Goal: Information Seeking & Learning: Find specific page/section

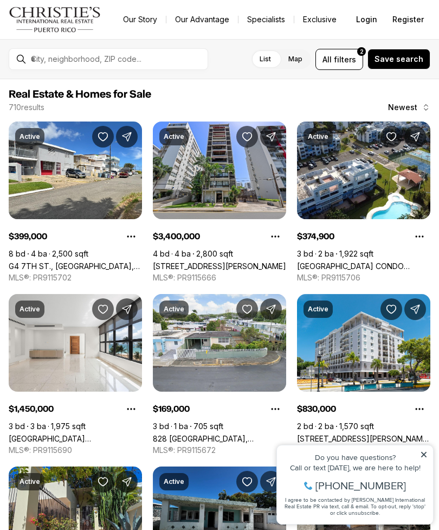
click at [304, 63] on label "Map" at bounding box center [295, 59] width 31 height 20
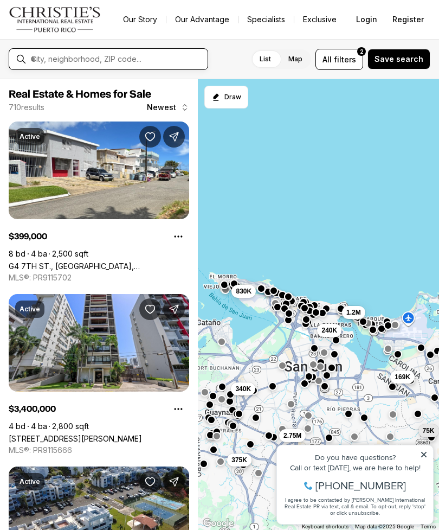
click at [161, 62] on input "text" at bounding box center [117, 59] width 173 height 10
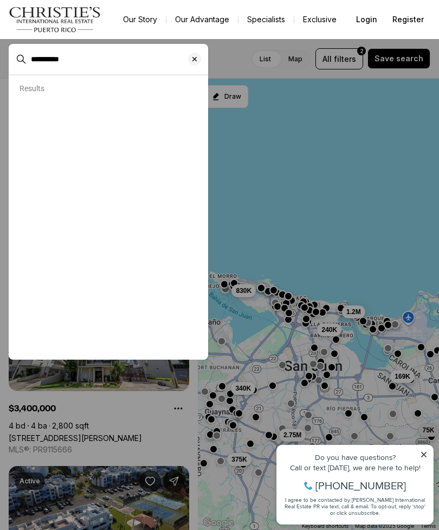
type input "*********"
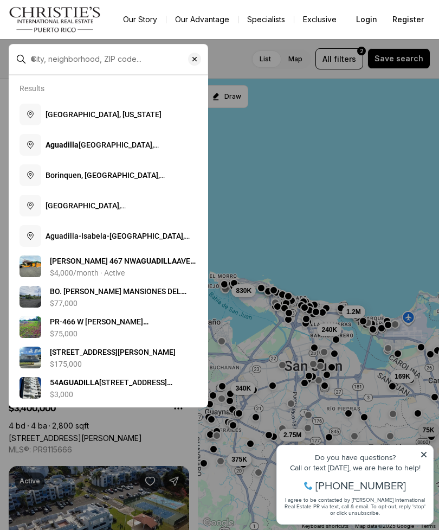
click at [158, 123] on button "[GEOGRAPHIC_DATA], [US_STATE]" at bounding box center [108, 114] width 187 height 30
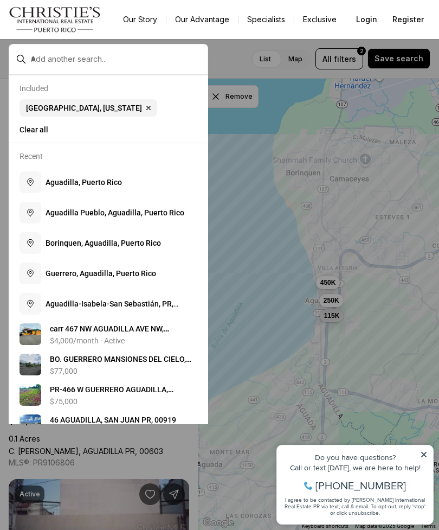
click at [422, 454] on icon at bounding box center [424, 455] width 8 height 8
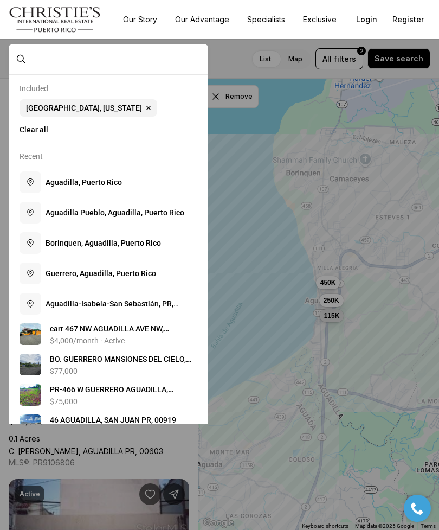
click at [151, 64] on input "text" at bounding box center [117, 59] width 173 height 10
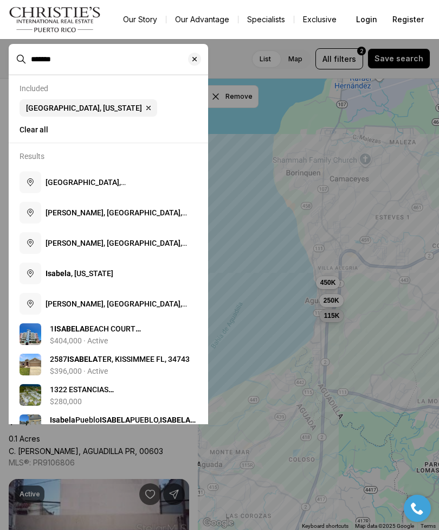
type input "*******"
click at [61, 274] on b "Isabela" at bounding box center [58, 273] width 25 height 9
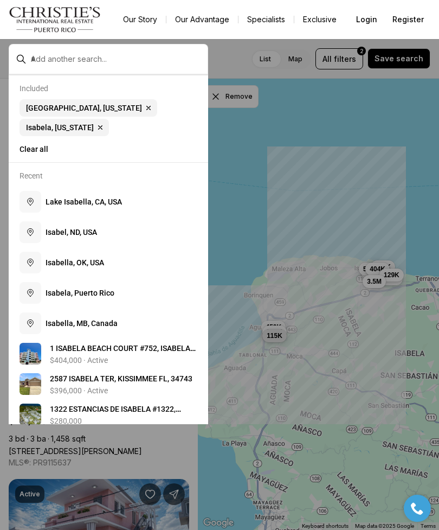
click at [58, 297] on span "I s a b e l a , P u e r t o R i c o" at bounding box center [80, 293] width 69 height 9
click at [289, 131] on div at bounding box center [219, 265] width 439 height 530
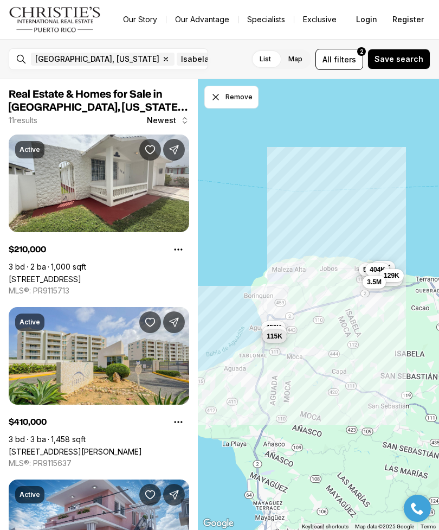
click at [347, 66] on button "All filters 2" at bounding box center [340, 59] width 48 height 21
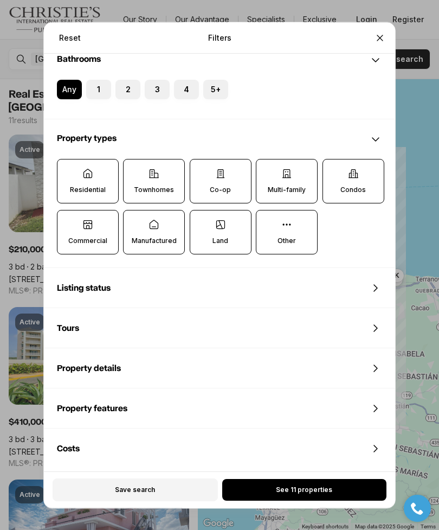
scroll to position [273, 0]
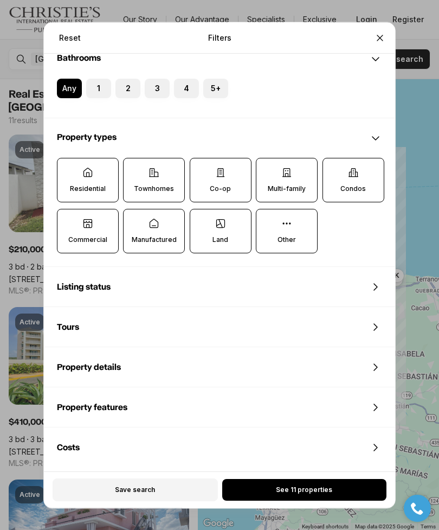
click at [341, 276] on div "Listing status" at bounding box center [220, 286] width 352 height 39
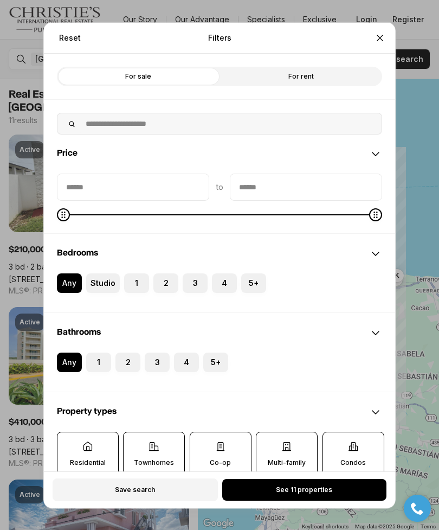
scroll to position [0, 0]
click at [377, 32] on icon "Close" at bounding box center [380, 37] width 11 height 11
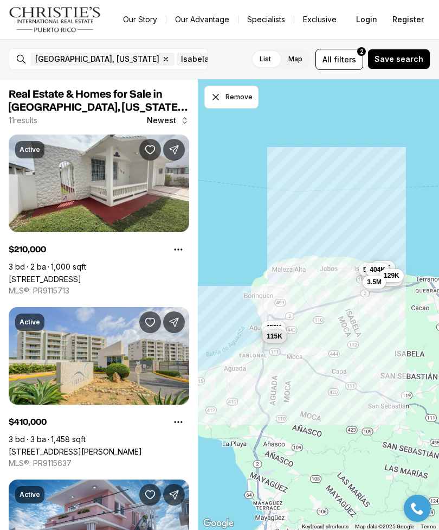
click at [414, 59] on span "Save search" at bounding box center [399, 59] width 49 height 9
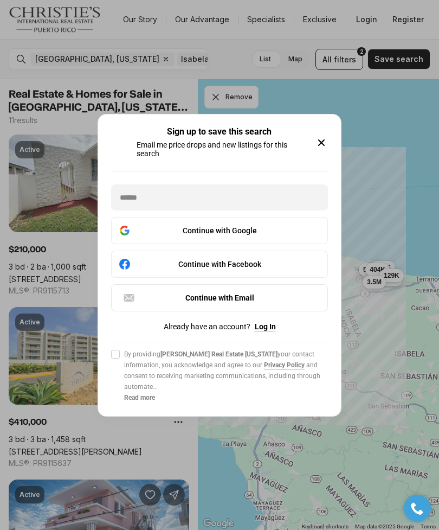
click at [285, 228] on div "Continue with Google" at bounding box center [219, 230] width 203 height 13
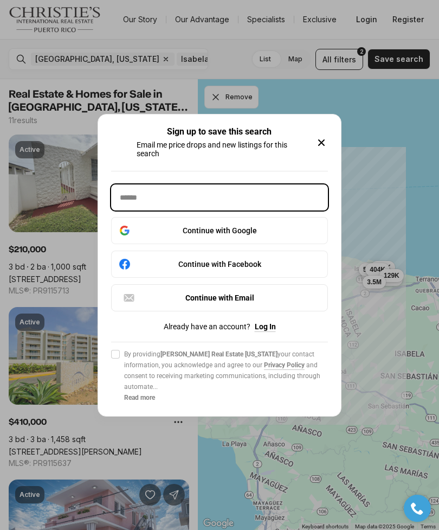
click at [271, 197] on input "text" at bounding box center [219, 197] width 217 height 26
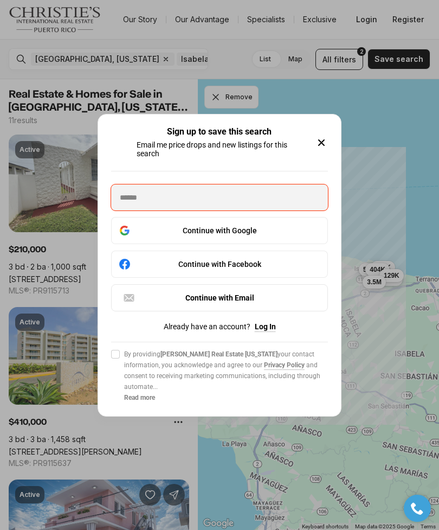
click at [277, 227] on div "Continue with Google" at bounding box center [219, 230] width 203 height 13
click at [278, 222] on button "Continue with Google" at bounding box center [219, 230] width 217 height 27
click at [327, 137] on icon "button" at bounding box center [321, 142] width 13 height 13
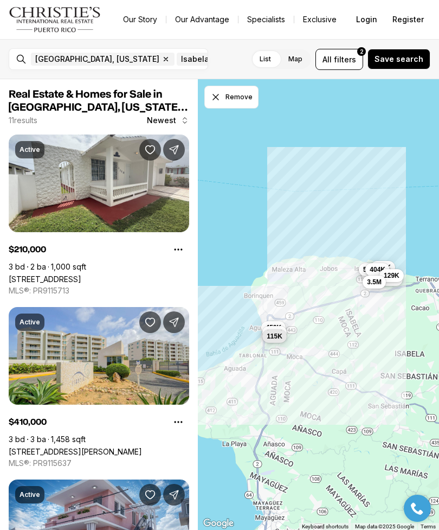
click at [81, 275] on link "[STREET_ADDRESS]" at bounding box center [45, 279] width 73 height 9
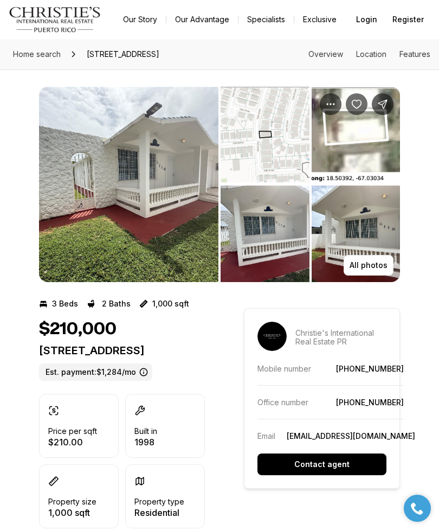
click at [186, 207] on img "View image gallery" at bounding box center [129, 184] width 180 height 195
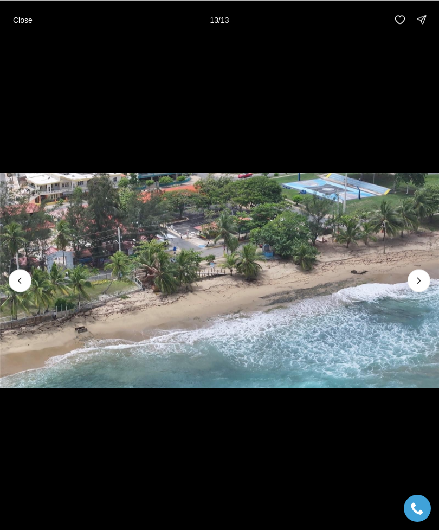
click at [20, 16] on p "Close" at bounding box center [23, 19] width 20 height 9
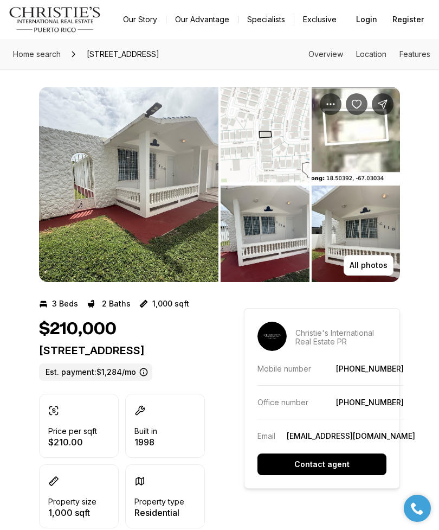
click at [359, 109] on icon "Save Property: 9625 URB COSTA BRAVA AMBER STREET BO BEJUCOS #G-118" at bounding box center [357, 104] width 9 height 8
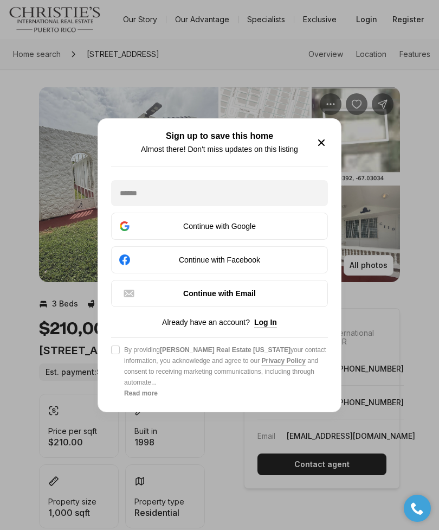
click at [265, 229] on div "Continue with Google" at bounding box center [219, 226] width 203 height 13
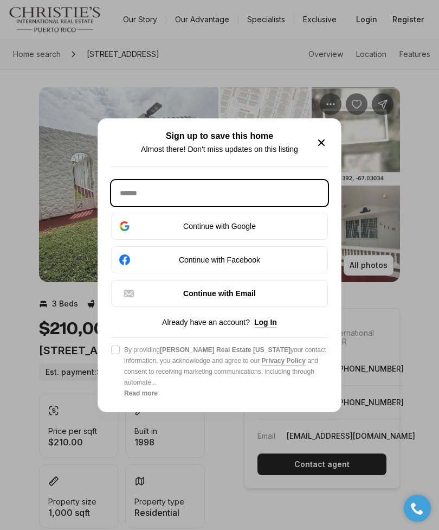
click at [276, 198] on input "text" at bounding box center [219, 193] width 217 height 26
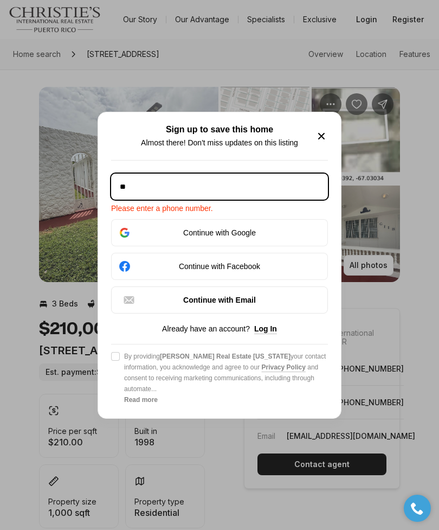
type input "*"
type input "**********"
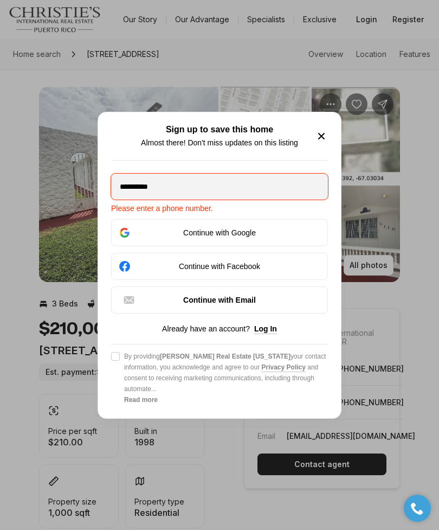
click at [294, 239] on div "Continue with Google" at bounding box center [219, 232] width 203 height 13
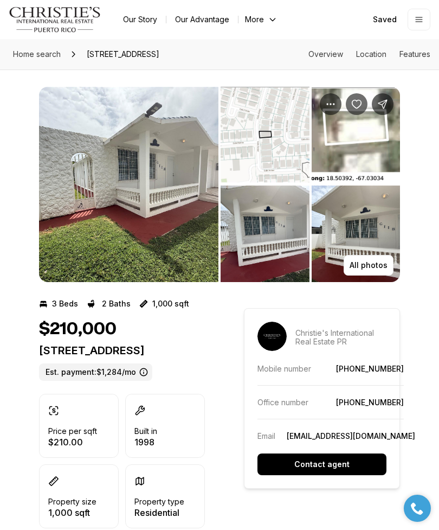
click at [369, 270] on p "All photos" at bounding box center [369, 265] width 38 height 9
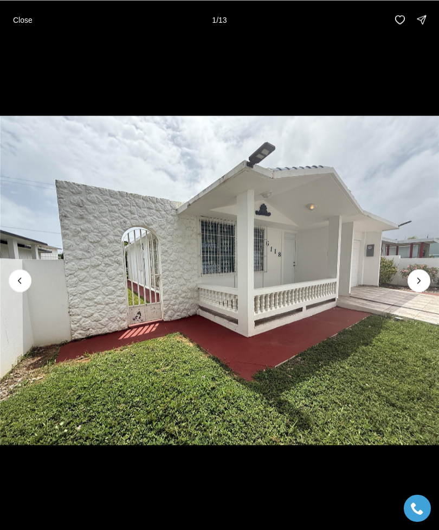
click at [423, 275] on icon "Next slide" at bounding box center [419, 280] width 11 height 11
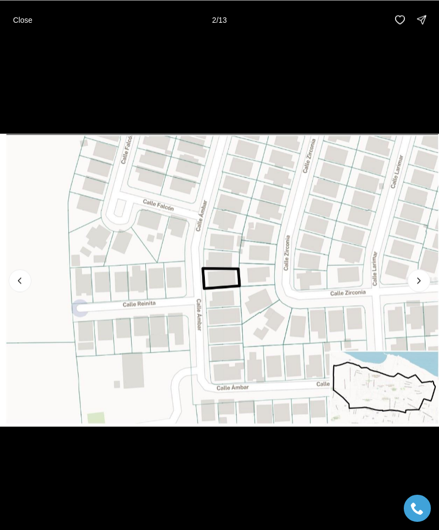
click at [421, 279] on icon "Next slide" at bounding box center [419, 280] width 11 height 11
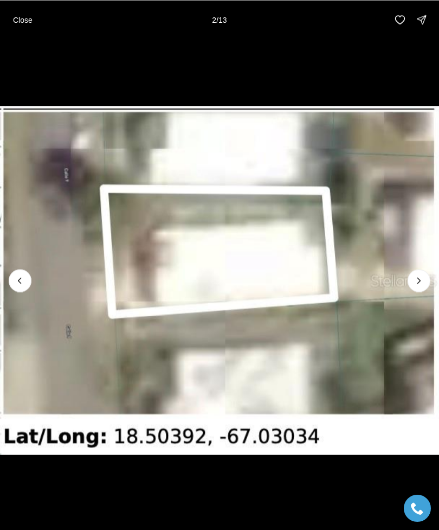
click at [417, 279] on icon "Next slide" at bounding box center [419, 280] width 11 height 11
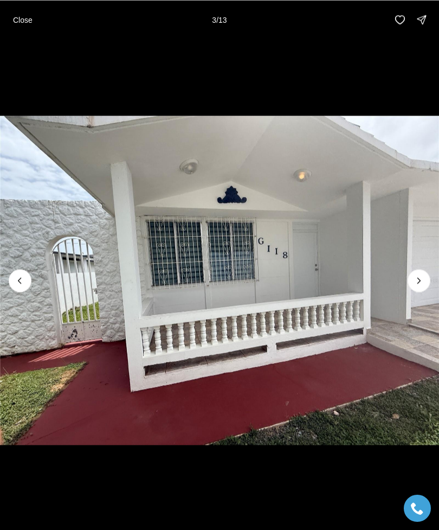
click at [417, 282] on icon "Next slide" at bounding box center [419, 280] width 11 height 11
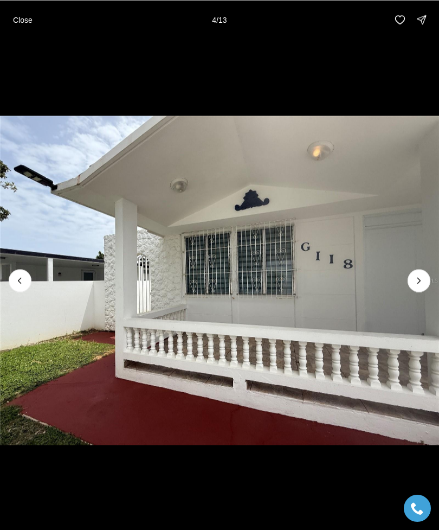
click at [417, 279] on icon "Next slide" at bounding box center [419, 280] width 11 height 11
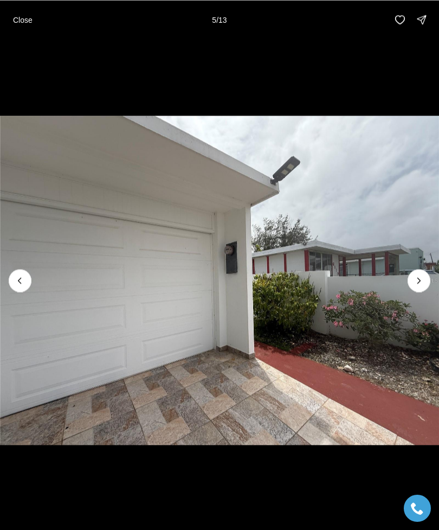
click at [416, 278] on icon "Next slide" at bounding box center [419, 280] width 11 height 11
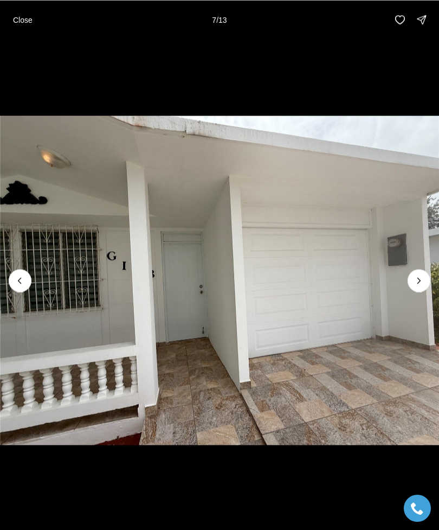
click at [415, 279] on icon "Next slide" at bounding box center [419, 280] width 11 height 11
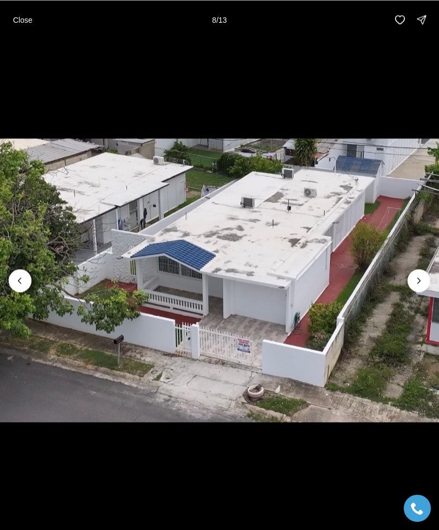
click at [25, 284] on icon "Previous slide" at bounding box center [20, 280] width 11 height 11
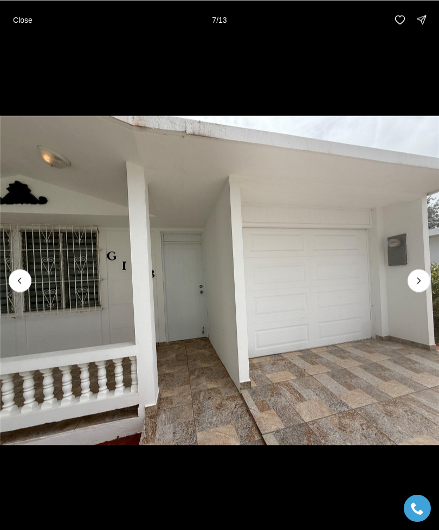
click at [411, 279] on button "Next slide" at bounding box center [419, 280] width 23 height 23
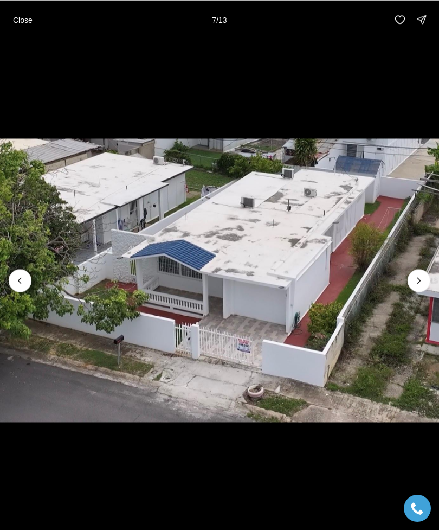
click at [410, 277] on button "Next slide" at bounding box center [419, 280] width 23 height 23
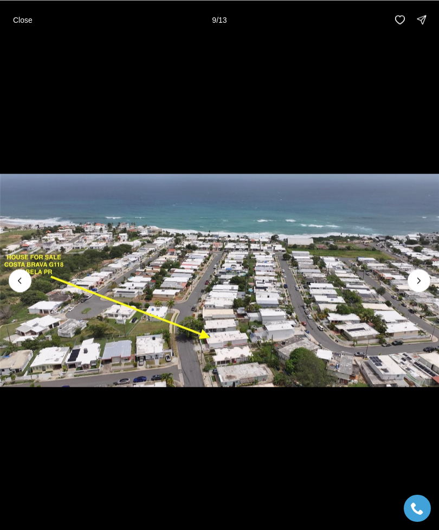
click at [414, 272] on button "Next slide" at bounding box center [419, 280] width 23 height 23
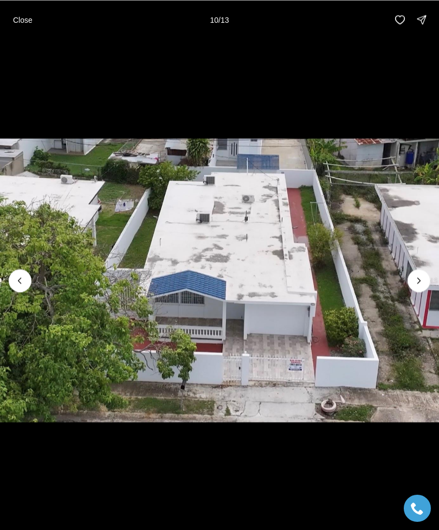
click at [416, 276] on icon "Next slide" at bounding box center [419, 280] width 11 height 11
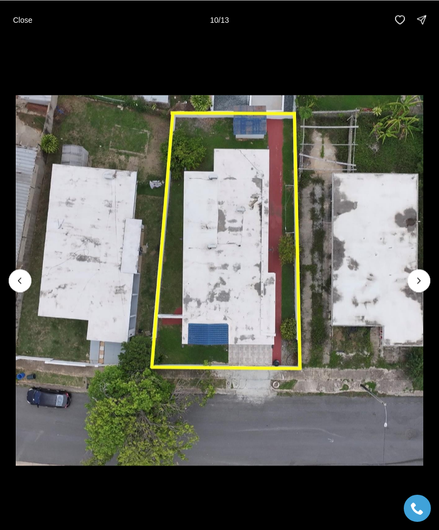
click at [414, 275] on button "Next slide" at bounding box center [419, 280] width 23 height 23
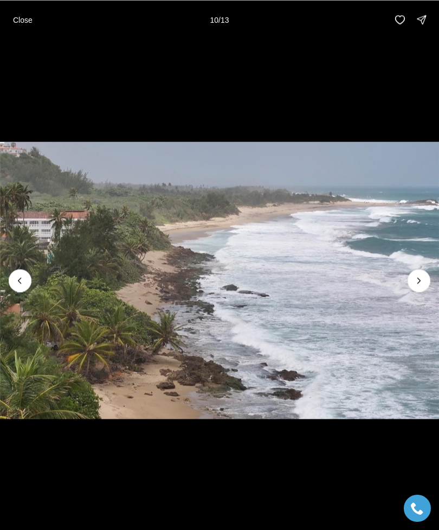
click at [414, 280] on icon "Next slide" at bounding box center [419, 280] width 11 height 11
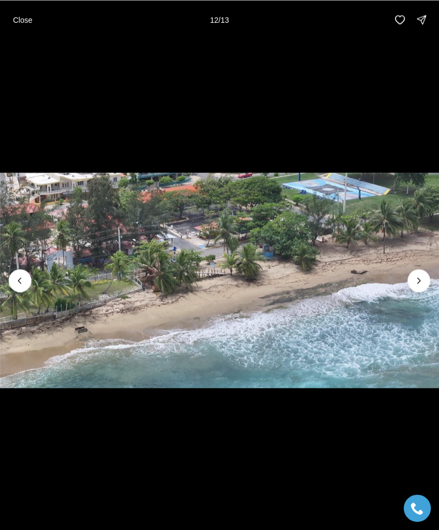
click at [412, 279] on button "Next slide" at bounding box center [419, 280] width 23 height 23
click at [409, 272] on img "13 of 13" at bounding box center [219, 280] width 439 height 371
click at [414, 278] on div at bounding box center [419, 280] width 23 height 23
click at [409, 275] on img "13 of 13" at bounding box center [219, 280] width 439 height 371
click at [414, 280] on div at bounding box center [419, 280] width 23 height 23
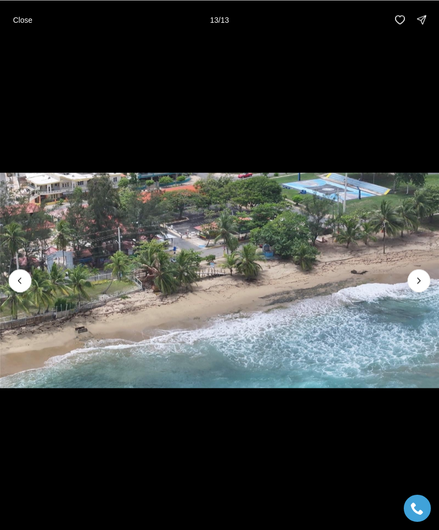
click at [419, 278] on div at bounding box center [419, 280] width 23 height 23
click at [26, 14] on button "Close" at bounding box center [23, 20] width 33 height 22
